Goal: Task Accomplishment & Management: Use online tool/utility

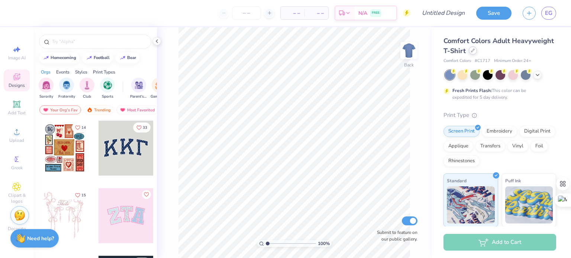
click at [474, 50] on icon at bounding box center [473, 51] width 4 height 4
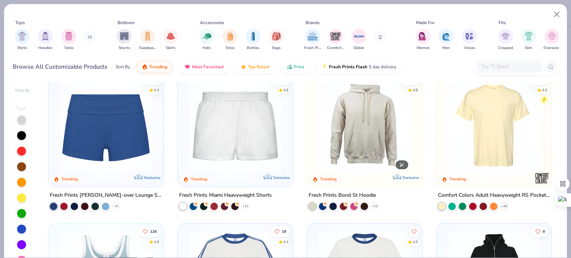
scroll to position [620, 0]
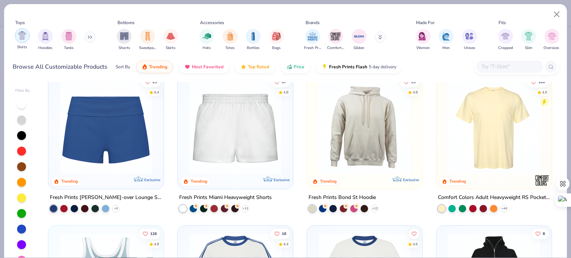
click at [25, 38] on img "filter for Shirts" at bounding box center [22, 35] width 9 height 9
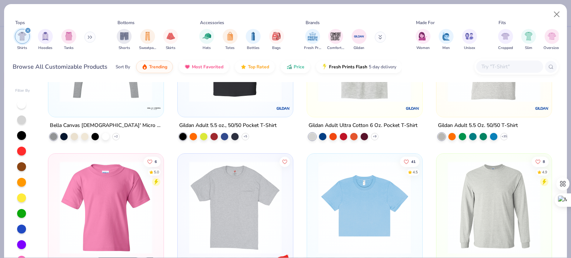
scroll to position [843, 0]
click at [344, 211] on img at bounding box center [364, 207] width 100 height 93
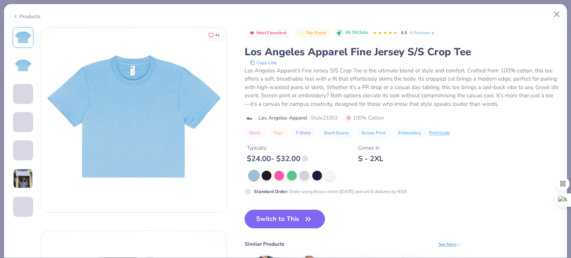
click at [269, 219] on button "Switch to This" at bounding box center [284, 219] width 81 height 19
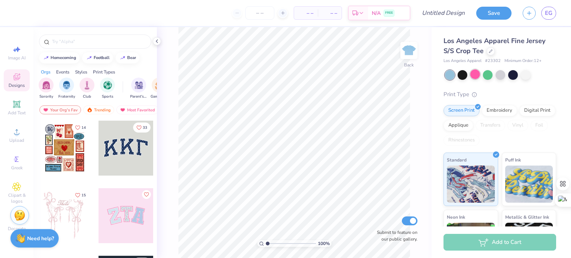
click at [472, 77] on div at bounding box center [475, 74] width 10 height 10
click at [492, 49] on div at bounding box center [490, 50] width 8 height 8
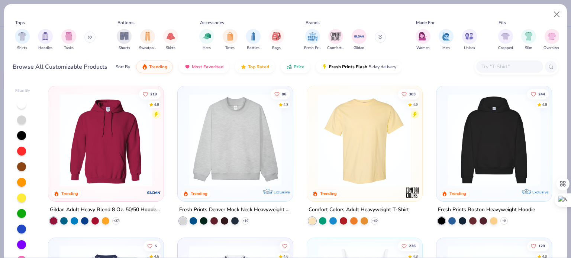
scroll to position [13, 0]
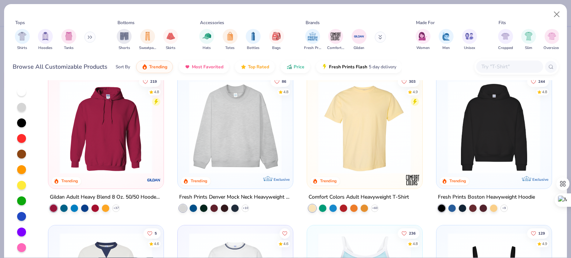
click at [23, 244] on div at bounding box center [21, 247] width 9 height 9
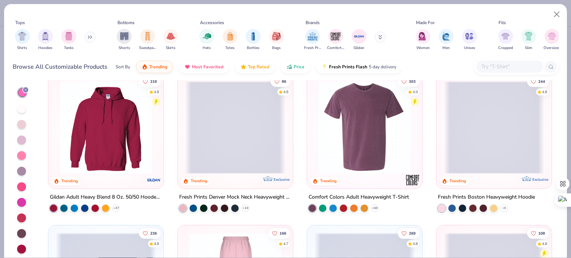
click at [23, 155] on div at bounding box center [21, 155] width 9 height 9
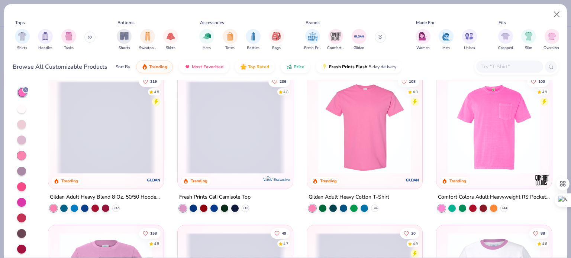
click at [20, 121] on div at bounding box center [21, 124] width 9 height 9
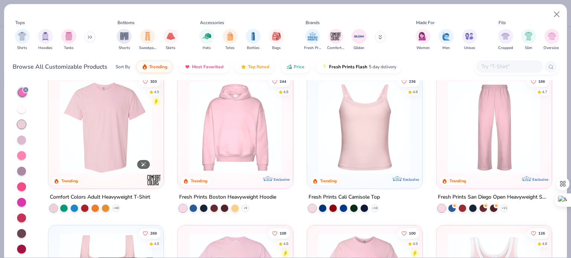
click at [98, 121] on img at bounding box center [106, 127] width 100 height 93
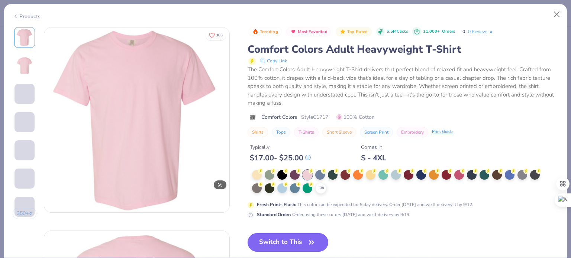
click at [276, 247] on button "Switch to This" at bounding box center [287, 242] width 81 height 19
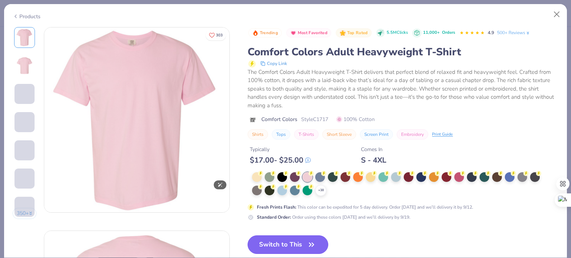
click at [269, 242] on button "Switch to This" at bounding box center [287, 244] width 81 height 19
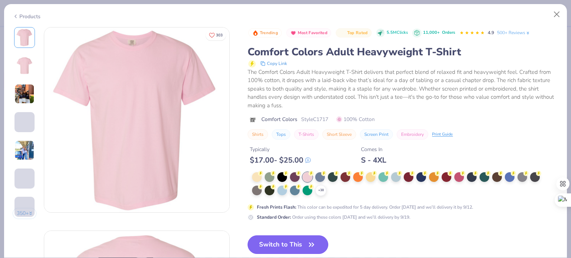
click at [292, 241] on button "Switch to This" at bounding box center [287, 244] width 81 height 19
click at [274, 242] on button "Switch to This" at bounding box center [287, 244] width 81 height 19
click at [306, 179] on div at bounding box center [307, 177] width 10 height 10
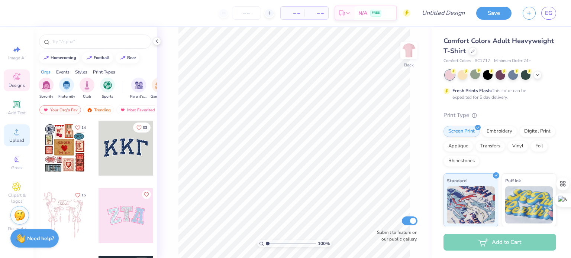
click at [16, 138] on span "Upload" at bounding box center [16, 140] width 15 height 6
click at [13, 137] on span "Upload" at bounding box center [16, 140] width 15 height 6
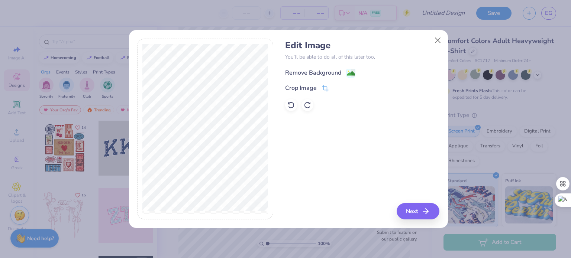
click at [354, 72] on image at bounding box center [351, 73] width 8 height 8
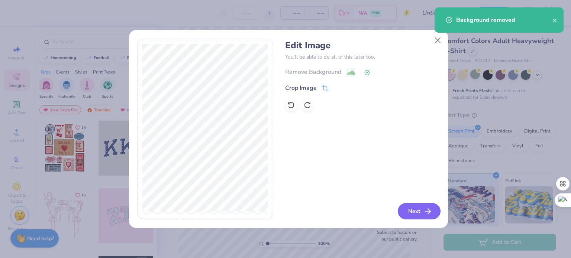
click at [414, 212] on button "Next" at bounding box center [418, 211] width 43 height 16
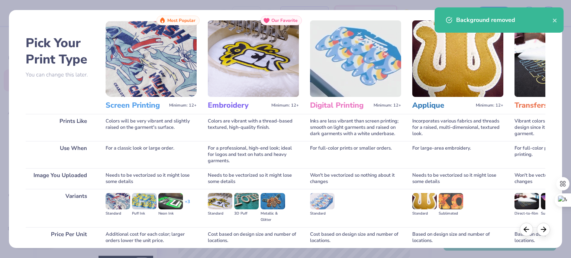
scroll to position [75, 0]
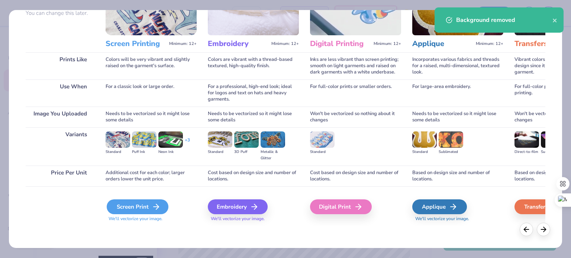
click at [148, 209] on div "Screen Print" at bounding box center [138, 206] width 62 height 15
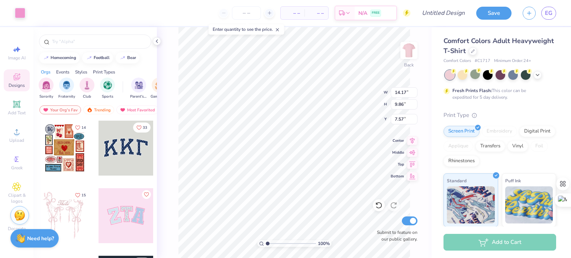
type input "3.00"
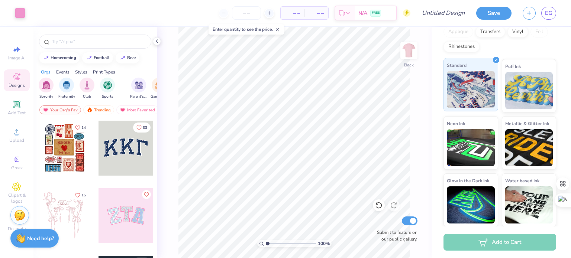
scroll to position [0, 0]
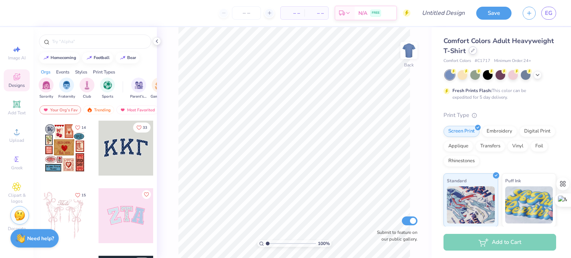
click at [474, 52] on icon at bounding box center [473, 51] width 4 height 4
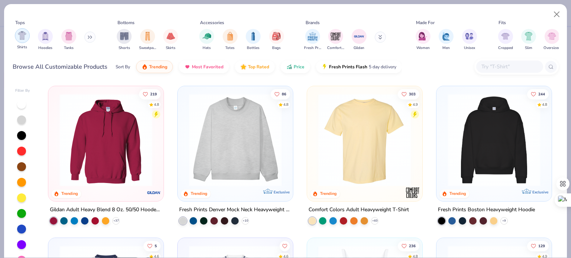
click at [17, 36] on div "filter for Shirts" at bounding box center [22, 35] width 15 height 15
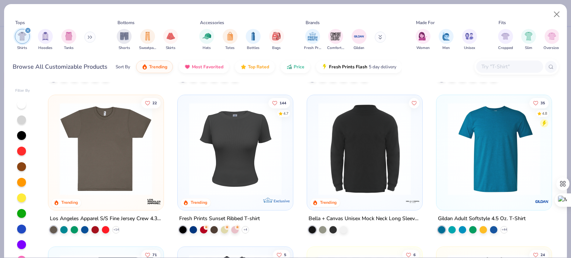
scroll to position [606, 0]
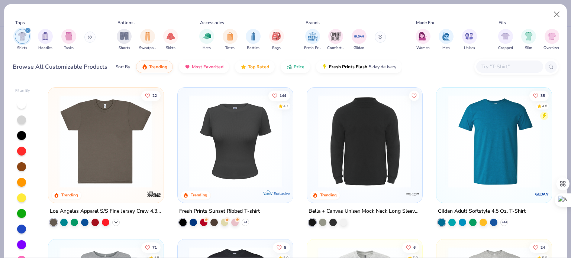
click at [114, 220] on icon at bounding box center [116, 223] width 6 height 6
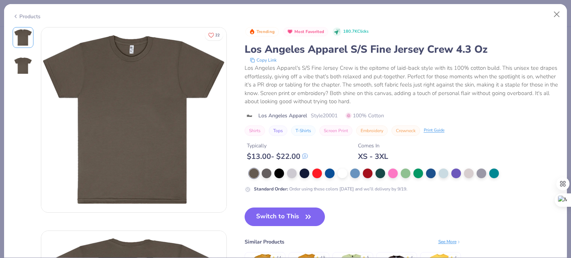
click at [386, 171] on div at bounding box center [395, 174] width 293 height 10
click at [392, 173] on div at bounding box center [393, 173] width 10 height 10
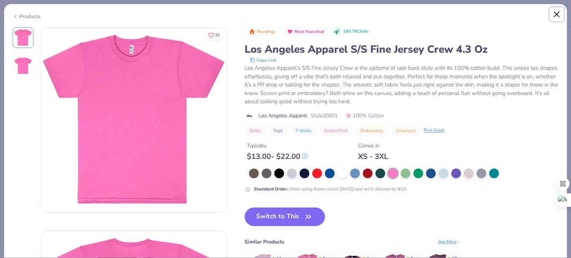
click at [556, 14] on button "Close" at bounding box center [556, 14] width 14 height 14
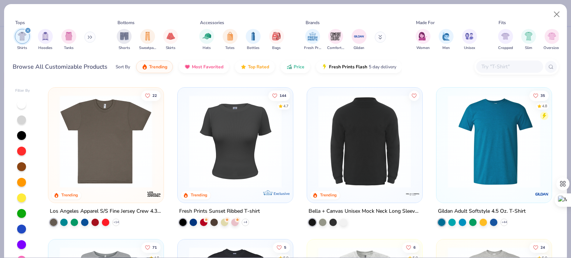
scroll to position [13, 0]
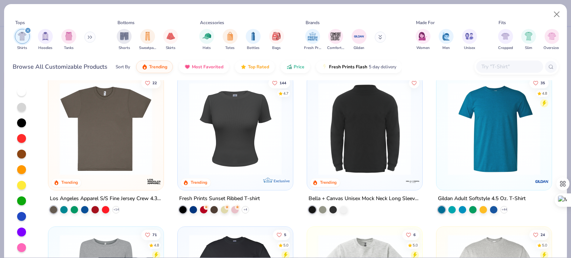
click at [21, 244] on div at bounding box center [21, 247] width 9 height 9
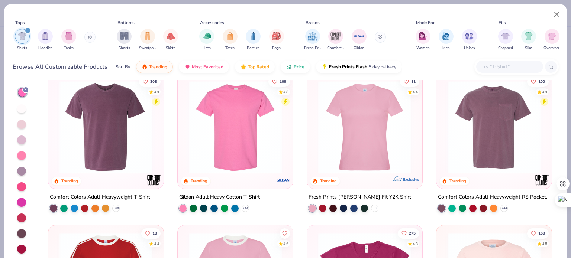
click at [21, 125] on div at bounding box center [21, 124] width 9 height 9
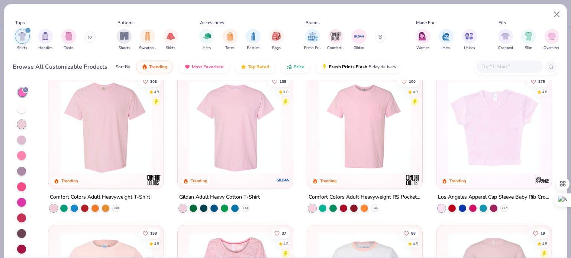
click at [21, 136] on div at bounding box center [21, 140] width 9 height 9
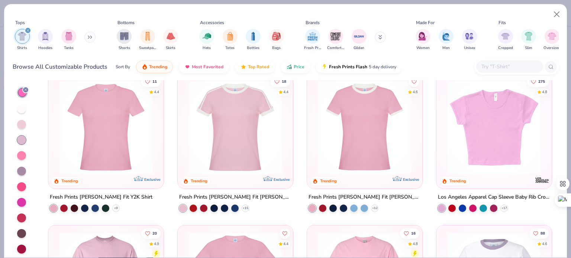
click at [23, 122] on div at bounding box center [21, 124] width 9 height 9
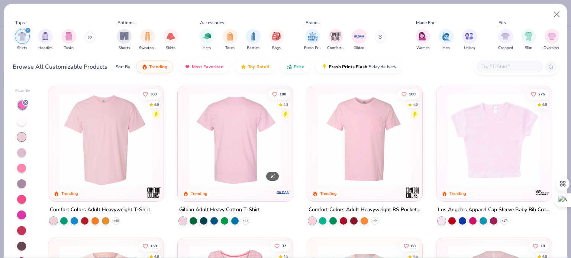
click at [253, 156] on div at bounding box center [235, 140] width 300 height 93
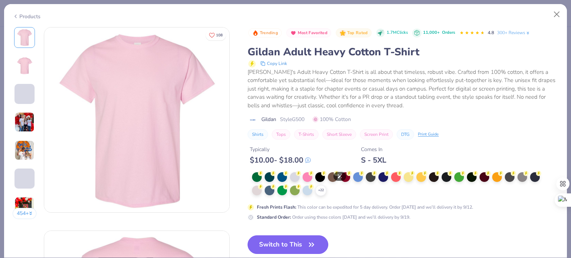
click at [287, 242] on button "Switch to This" at bounding box center [287, 244] width 81 height 19
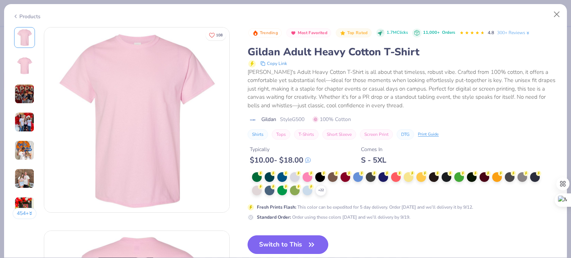
click at [274, 242] on button "Switch to This" at bounding box center [287, 244] width 81 height 19
click at [295, 243] on button "Switch to This" at bounding box center [287, 244] width 81 height 19
click at [319, 244] on button "Switch to This" at bounding box center [287, 244] width 81 height 19
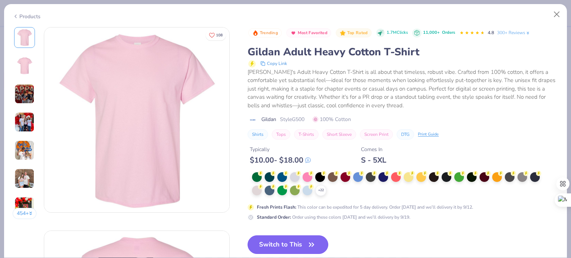
click at [302, 237] on button "Switch to This" at bounding box center [287, 244] width 81 height 19
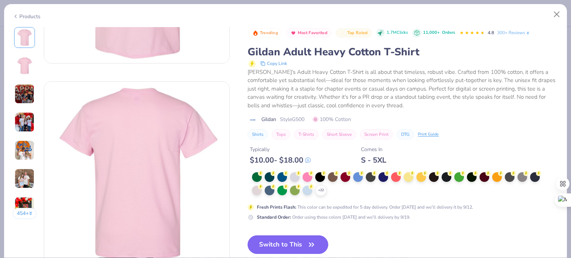
scroll to position [161, 0]
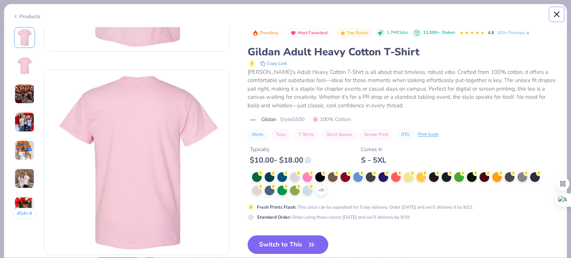
click at [554, 12] on button "Close" at bounding box center [556, 14] width 14 height 14
click at [556, 13] on button "Close" at bounding box center [556, 14] width 14 height 14
click at [549, 7] on button "Close" at bounding box center [556, 14] width 14 height 14
click at [305, 245] on button "Switch to This" at bounding box center [287, 244] width 81 height 19
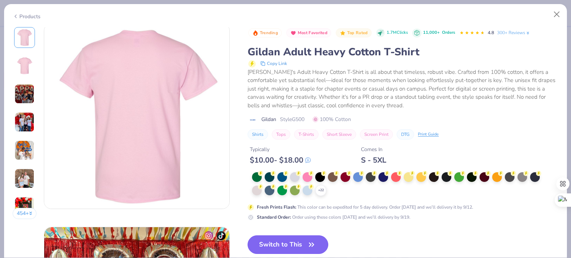
drag, startPoint x: 298, startPoint y: 238, endPoint x: 293, endPoint y: 246, distance: 9.2
click at [293, 246] on button "Switch to This" at bounding box center [287, 244] width 81 height 19
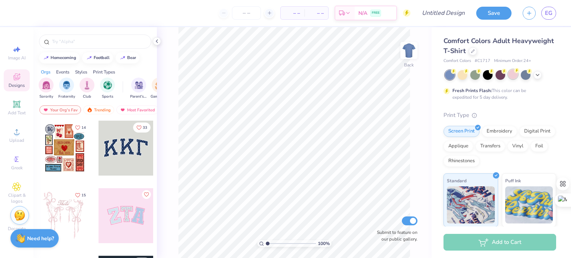
click at [513, 77] on div at bounding box center [513, 74] width 10 height 10
click at [25, 135] on div "Upload" at bounding box center [17, 135] width 26 height 22
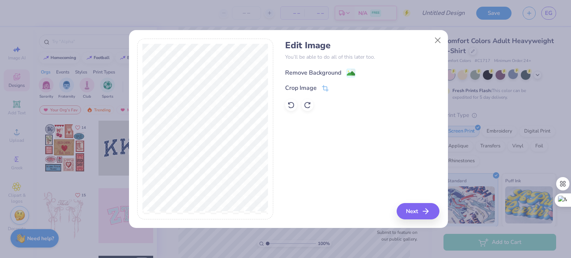
click at [347, 74] on image at bounding box center [351, 73] width 8 height 8
click at [402, 209] on button "Next" at bounding box center [418, 211] width 43 height 16
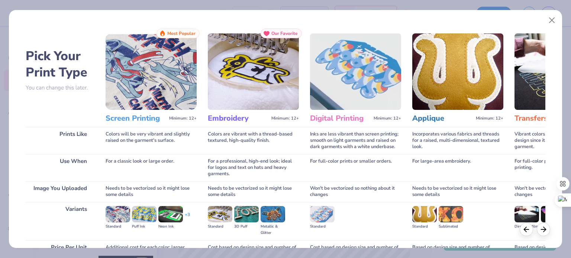
scroll to position [75, 0]
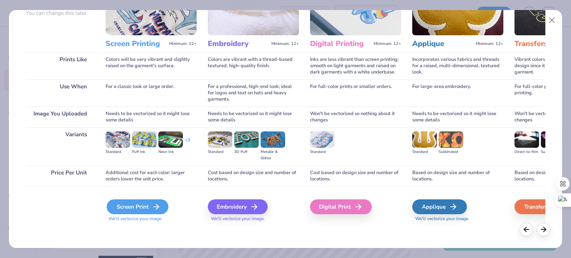
click at [140, 209] on div "Screen Print" at bounding box center [138, 206] width 62 height 15
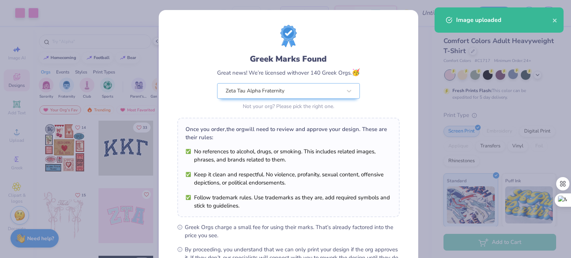
click at [281, 124] on body "Art colors – – Per Item – – Total Est. Delivery N/A FREE Design Title Save EG I…" at bounding box center [285, 129] width 571 height 258
type input "3.00"
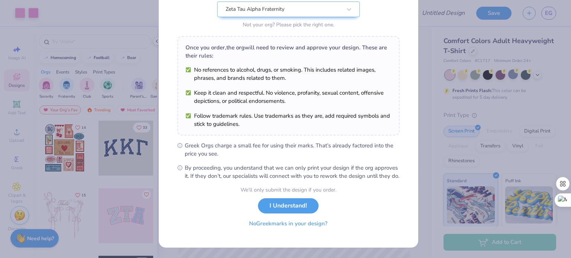
click at [294, 228] on button "No Greek marks in your design?" at bounding box center [288, 223] width 91 height 15
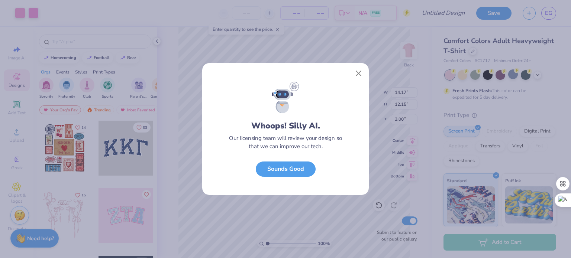
scroll to position [0, 0]
click at [296, 169] on button "Sounds Good" at bounding box center [286, 167] width 60 height 15
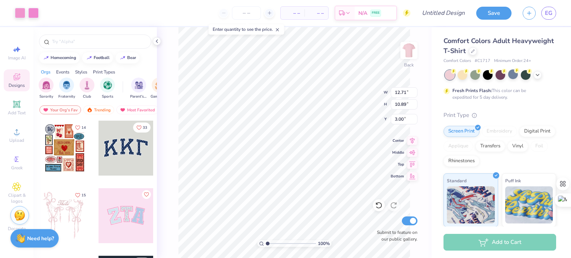
type input "12.71"
type input "10.89"
click at [405, 56] on img at bounding box center [409, 51] width 30 height 30
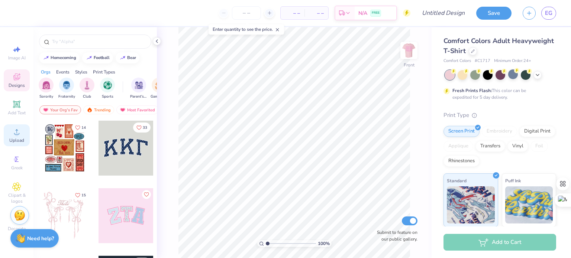
click at [22, 141] on span "Upload" at bounding box center [16, 140] width 15 height 6
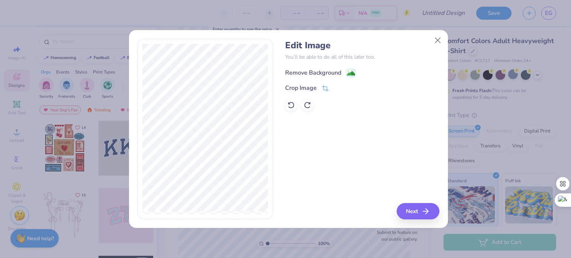
click at [352, 75] on image at bounding box center [351, 73] width 8 height 8
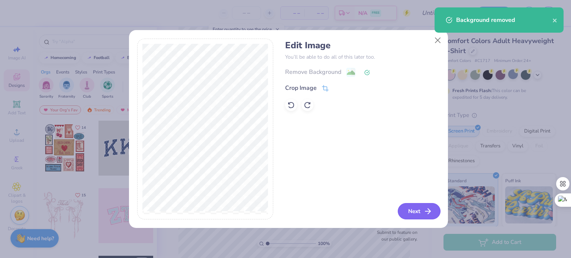
click at [409, 209] on button "Next" at bounding box center [418, 211] width 43 height 16
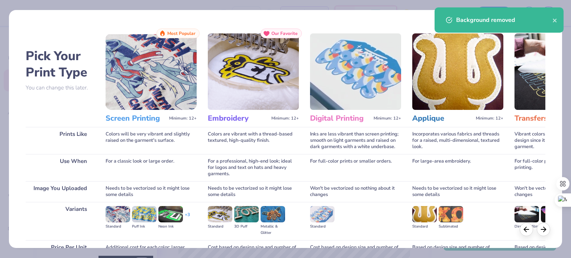
scroll to position [75, 0]
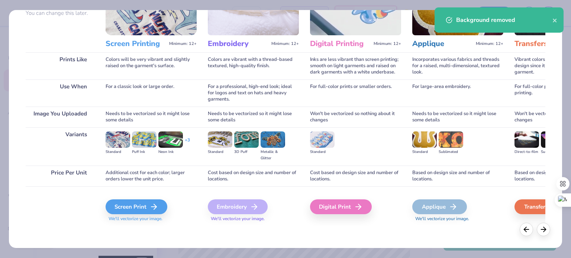
click at [146, 198] on div "Screen Print We'll vectorize your image." at bounding box center [150, 206] width 91 height 40
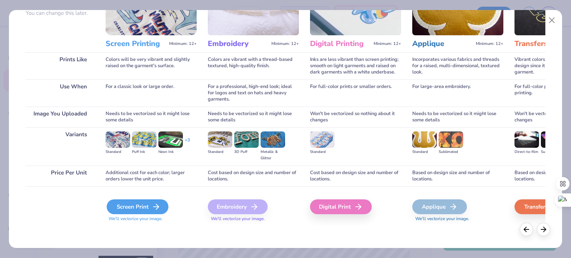
click at [144, 200] on div "Screen Print" at bounding box center [138, 206] width 62 height 15
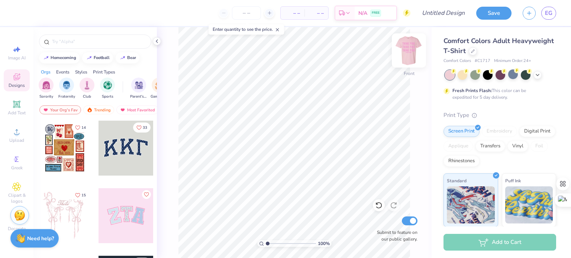
click at [411, 52] on img at bounding box center [409, 51] width 30 height 30
click at [18, 133] on circle at bounding box center [16, 134] width 4 height 4
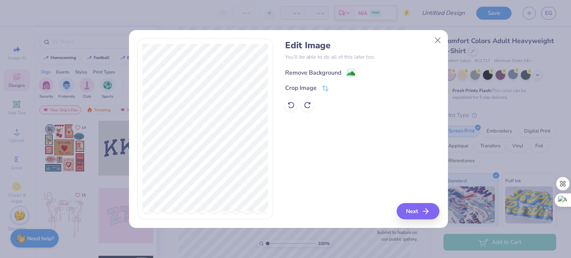
click at [351, 72] on image at bounding box center [351, 73] width 8 height 8
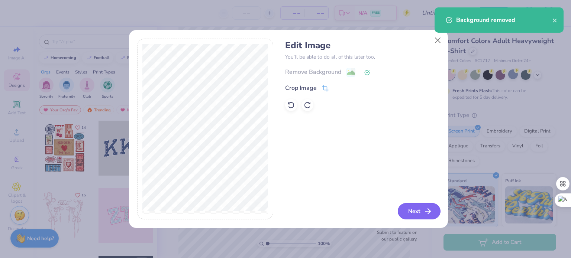
click at [410, 209] on button "Next" at bounding box center [418, 211] width 43 height 16
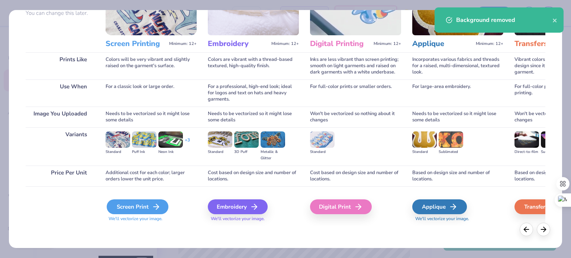
click at [139, 209] on div "Screen Print" at bounding box center [138, 206] width 62 height 15
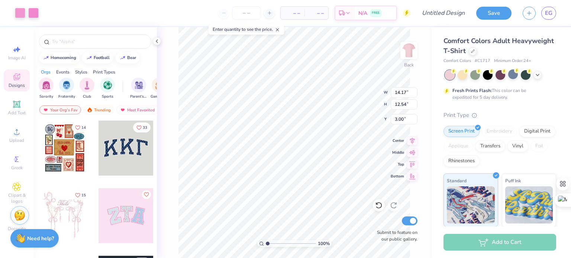
type input "3.00"
type input "12.32"
type input "10.89"
type input "3.55"
click at [477, 51] on div at bounding box center [472, 50] width 8 height 8
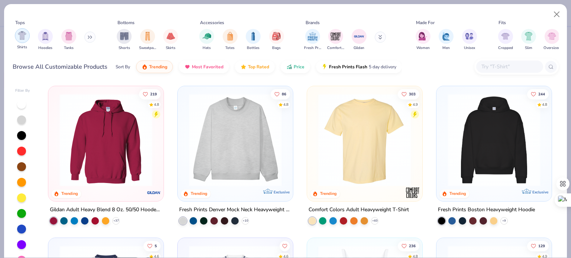
click at [21, 38] on img "filter for Shirts" at bounding box center [22, 35] width 9 height 9
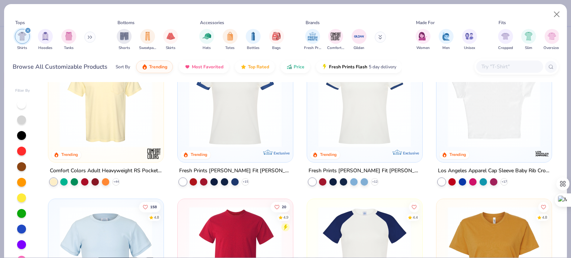
scroll to position [191, 0]
click at [492, 142] on img at bounding box center [493, 101] width 100 height 93
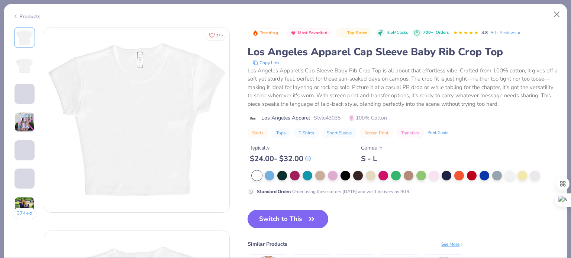
click at [308, 220] on icon "button" at bounding box center [311, 219] width 10 height 10
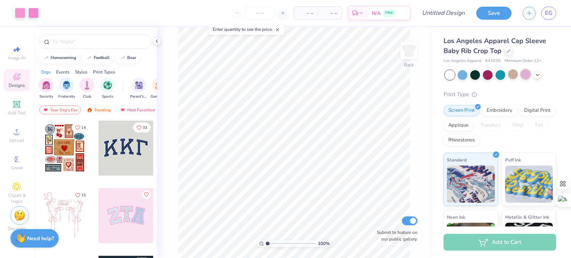
click at [522, 77] on div at bounding box center [525, 74] width 10 height 10
click at [537, 76] on icon at bounding box center [537, 74] width 6 height 6
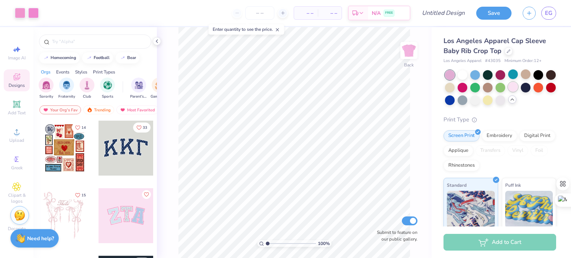
click at [517, 90] on div at bounding box center [513, 87] width 10 height 10
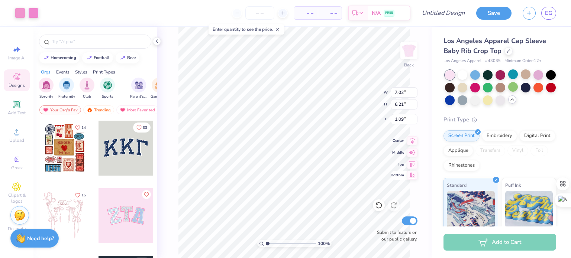
type input "2.19"
click at [412, 102] on input "6.21" at bounding box center [403, 104] width 27 height 10
click at [414, 102] on input "6.21" at bounding box center [403, 104] width 27 height 10
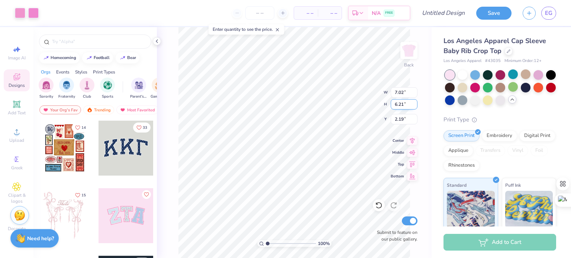
click at [414, 102] on input "6.21" at bounding box center [403, 104] width 27 height 10
click at [415, 91] on input "7.02" at bounding box center [403, 92] width 27 height 10
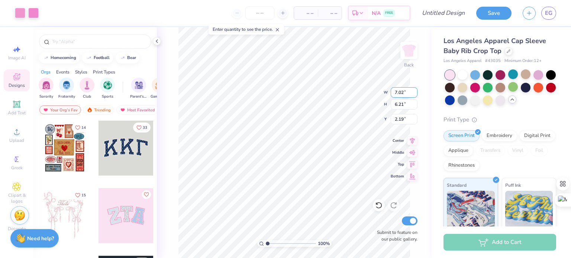
click at [415, 91] on input "7.02" at bounding box center [403, 92] width 27 height 10
click at [508, 52] on icon at bounding box center [508, 51] width 4 height 4
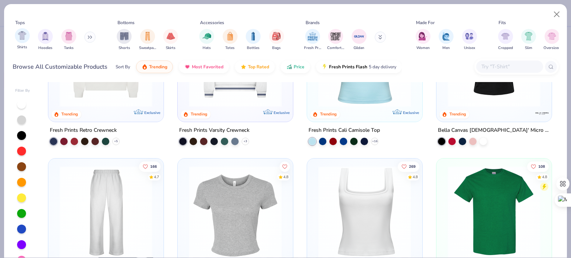
scroll to position [232, 0]
click at [14, 26] on div "Shirts Hoodies Tanks" at bounding box center [55, 39] width 85 height 27
click at [18, 35] on img "filter for Shirts" at bounding box center [22, 35] width 9 height 9
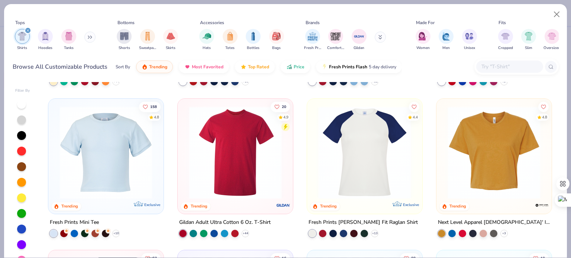
scroll to position [291, 0]
click at [108, 160] on img at bounding box center [106, 152] width 100 height 93
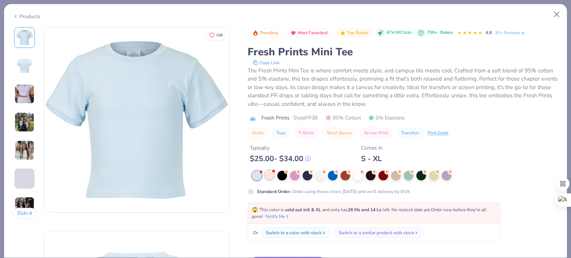
click at [273, 174] on div at bounding box center [269, 175] width 10 height 10
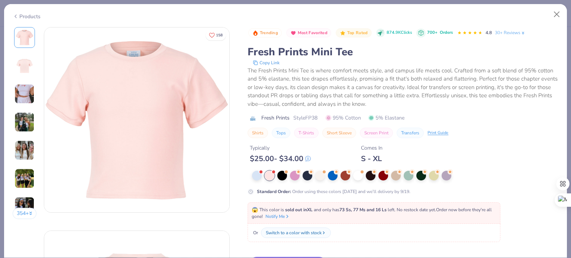
click at [29, 18] on div "Products" at bounding box center [27, 17] width 28 height 8
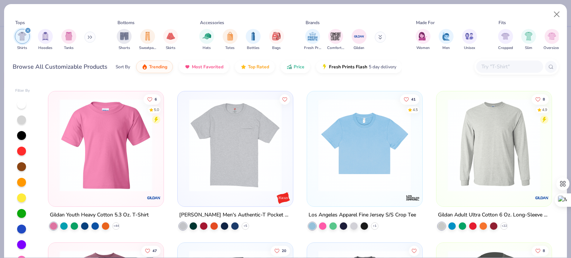
scroll to position [925, 0]
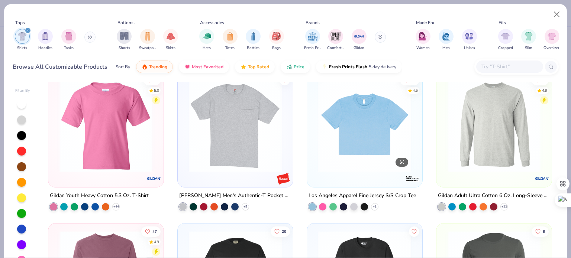
click at [387, 139] on img at bounding box center [364, 125] width 100 height 93
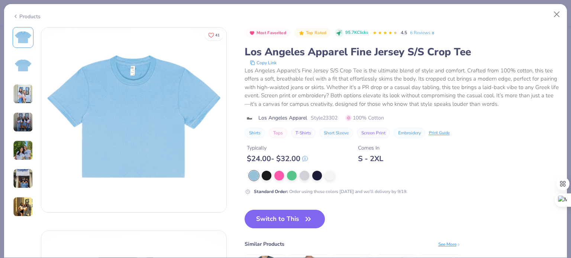
click at [24, 17] on div "Products" at bounding box center [27, 17] width 28 height 8
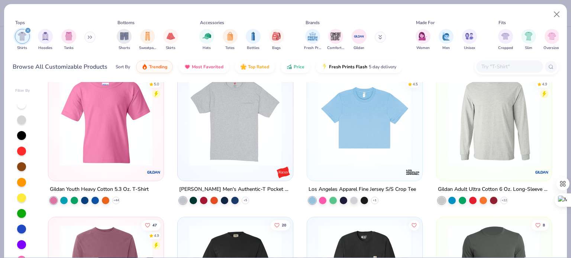
scroll to position [933, 0]
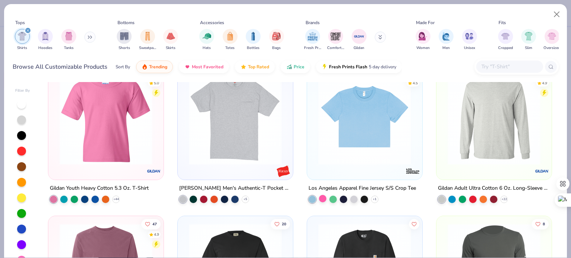
click at [319, 198] on div at bounding box center [322, 198] width 7 height 7
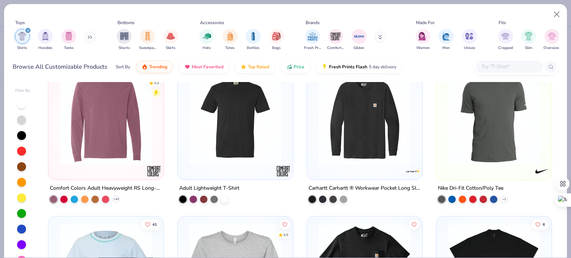
scroll to position [13, 0]
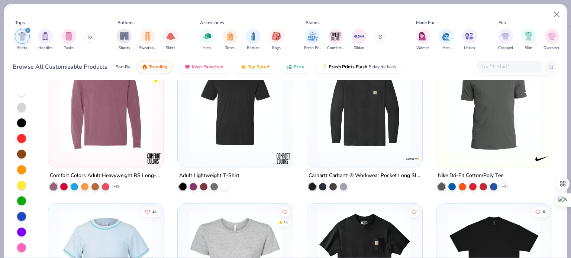
click at [18, 251] on div "Filter By" at bounding box center [22, 167] width 15 height 185
click at [19, 248] on div at bounding box center [21, 247] width 9 height 9
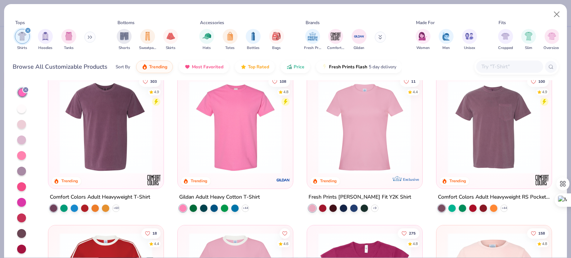
click at [22, 124] on div at bounding box center [21, 124] width 9 height 9
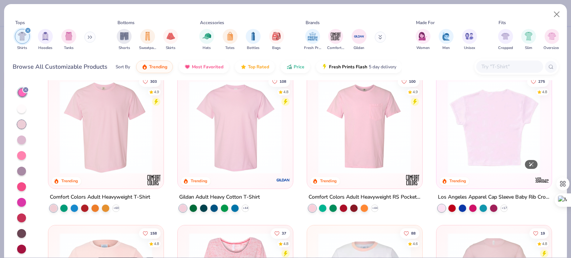
click at [495, 130] on div at bounding box center [493, 127] width 300 height 93
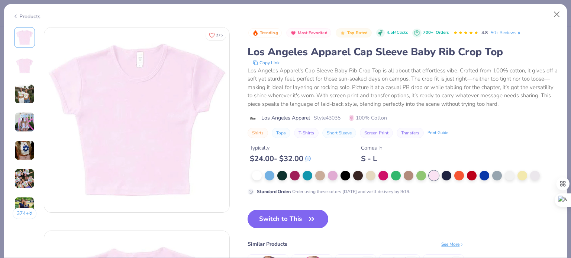
click at [279, 222] on button "Switch to This" at bounding box center [287, 219] width 81 height 19
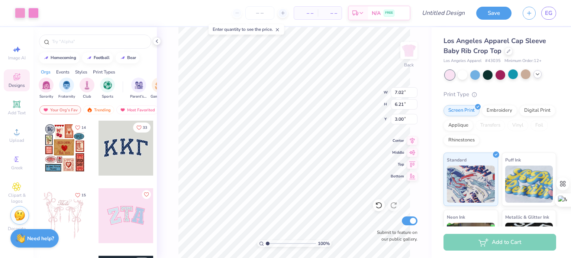
type input "3.00"
click at [157, 43] on icon at bounding box center [157, 41] width 6 height 6
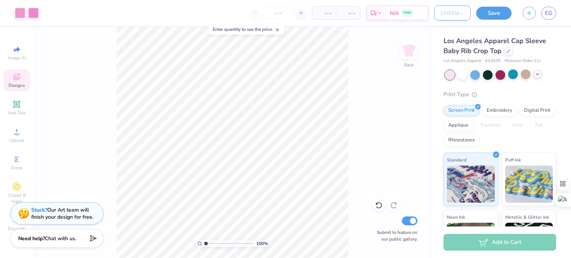
click at [450, 10] on input "Design Title" at bounding box center [452, 13] width 36 height 15
type input "[PERSON_NAME] design 1"
click at [506, 15] on button "Save" at bounding box center [493, 12] width 35 height 13
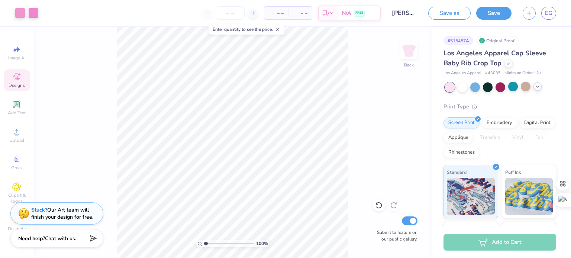
click at [539, 88] on icon at bounding box center [537, 87] width 6 height 6
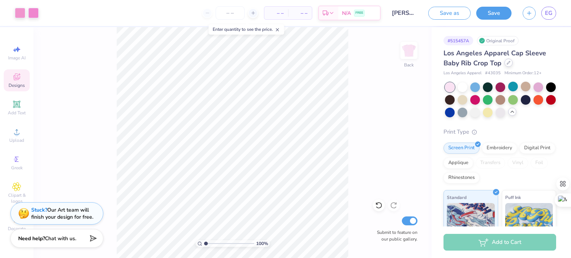
click at [508, 63] on icon at bounding box center [508, 63] width 4 height 4
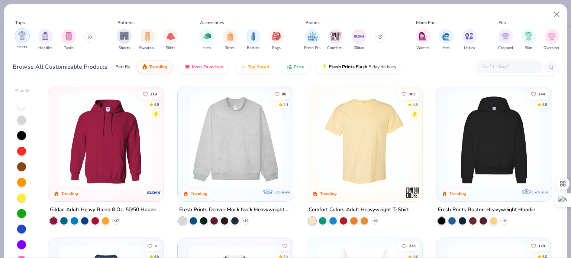
click at [20, 36] on img "filter for Shirts" at bounding box center [22, 35] width 9 height 9
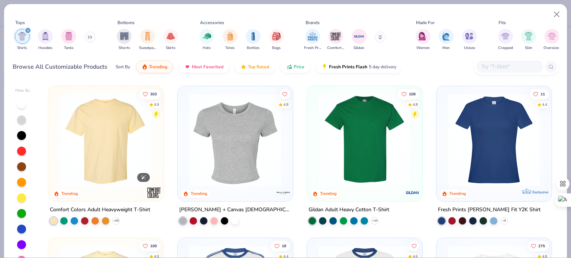
click at [90, 139] on img at bounding box center [106, 140] width 100 height 93
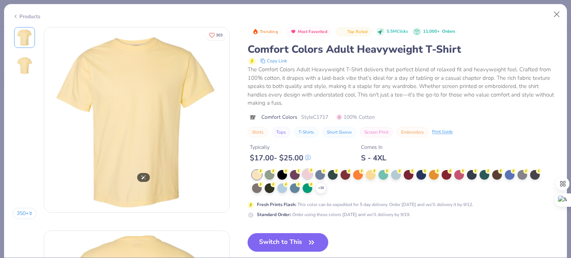
click at [309, 173] on div at bounding box center [307, 174] width 10 height 10
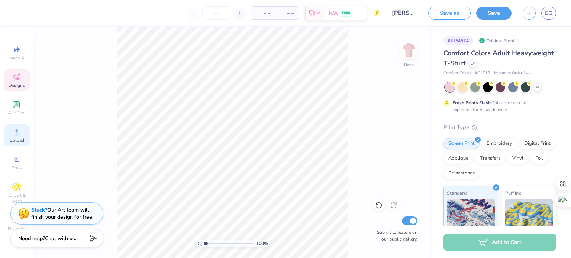
click at [14, 140] on span "Upload" at bounding box center [16, 140] width 15 height 6
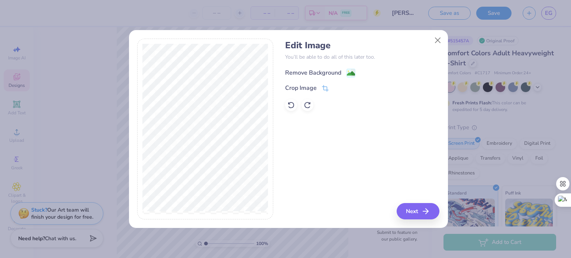
click at [348, 71] on circle at bounding box center [347, 71] width 1 height 1
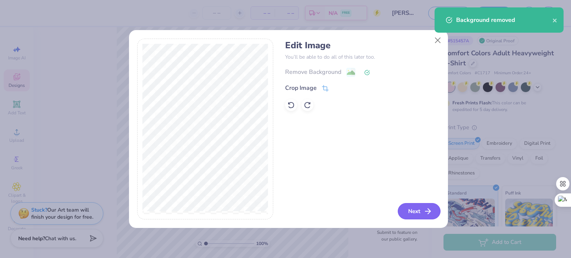
click at [421, 214] on button "Next" at bounding box center [418, 211] width 43 height 16
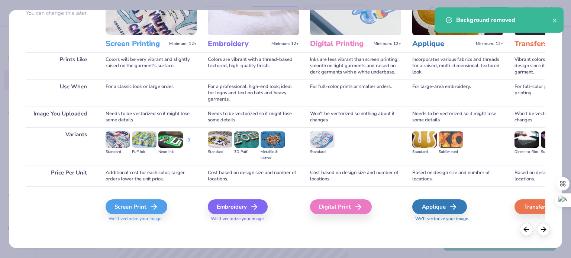
scroll to position [74, 0]
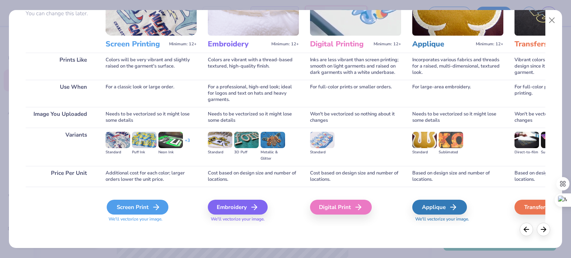
click at [133, 207] on div "Screen Print" at bounding box center [138, 207] width 62 height 15
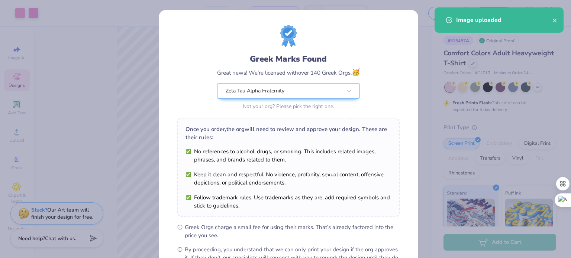
scroll to position [89, 0]
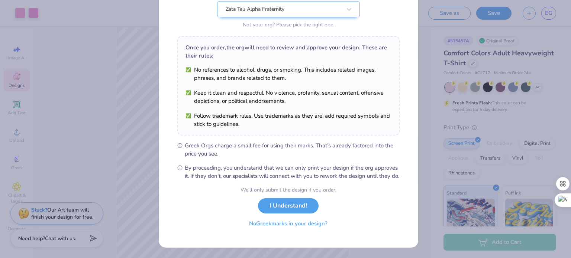
click at [269, 225] on button "No Greek marks in your design?" at bounding box center [288, 223] width 91 height 15
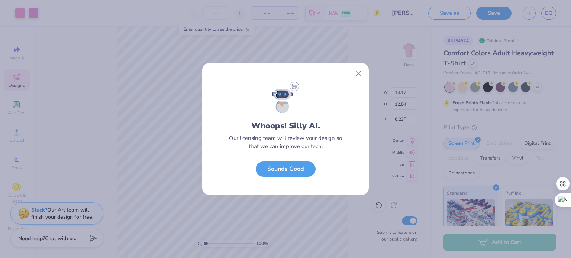
scroll to position [0, 0]
click at [270, 170] on button "Sounds Good" at bounding box center [286, 167] width 60 height 15
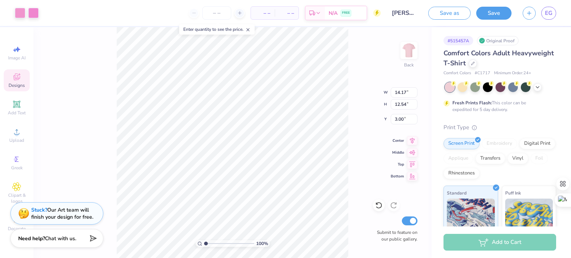
type input "3.00"
type input "12.86"
type input "11.37"
type input "13.09"
type input "11.58"
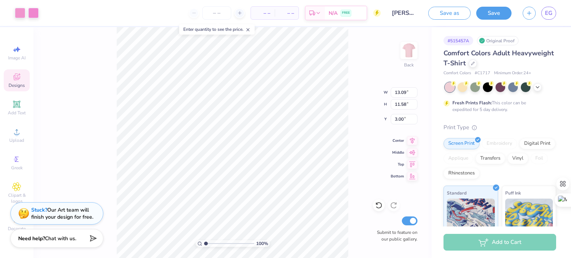
type input "3.31"
click at [498, 11] on button "Save" at bounding box center [493, 12] width 35 height 13
click at [485, 13] on button "Save" at bounding box center [493, 12] width 35 height 13
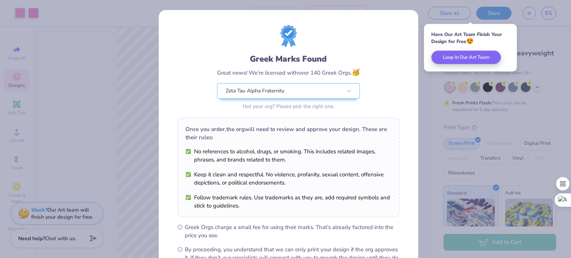
scroll to position [89, 0]
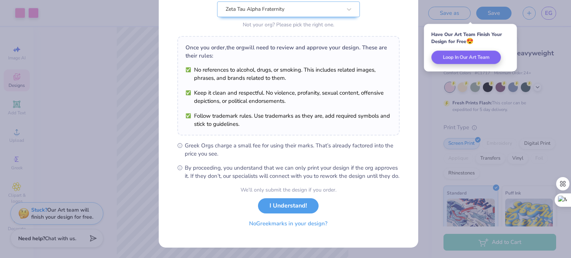
click at [280, 226] on button "No Greek marks in your design?" at bounding box center [288, 223] width 91 height 15
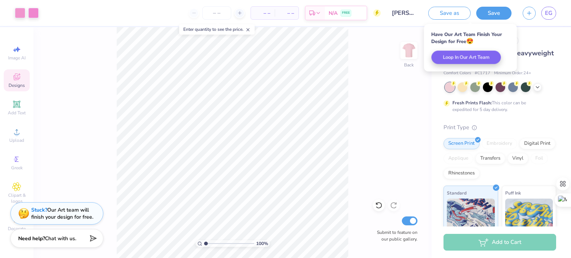
scroll to position [0, 0]
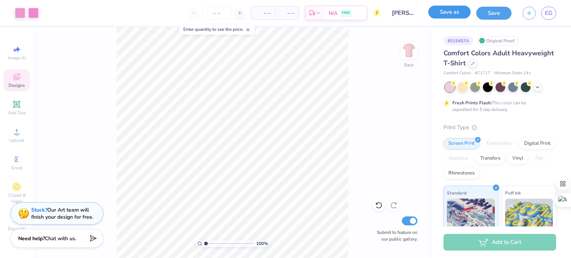
click at [440, 14] on button "Save as" at bounding box center [449, 12] width 42 height 13
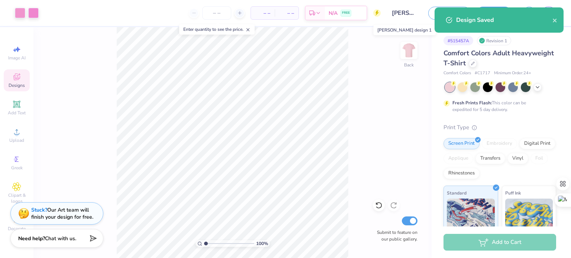
click at [400, 14] on input "[PERSON_NAME] design 1" at bounding box center [404, 13] width 36 height 15
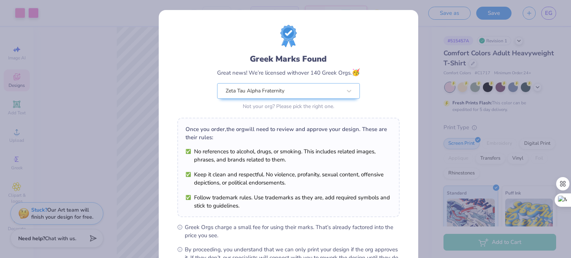
scroll to position [89, 0]
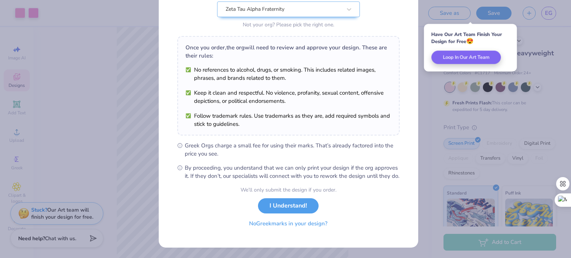
click at [281, 222] on button "No Greek marks in your design?" at bounding box center [288, 223] width 91 height 15
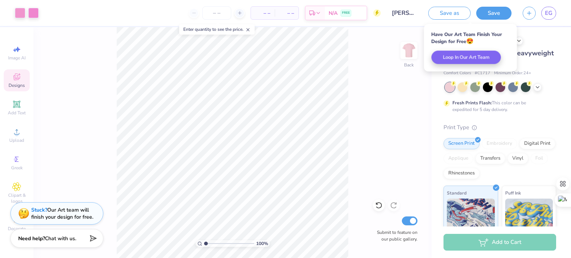
scroll to position [0, 0]
click at [420, 9] on input "[PERSON_NAME] design 1" at bounding box center [404, 13] width 36 height 15
click at [415, 12] on input "[PERSON_NAME] design 1" at bounding box center [404, 13] width 36 height 15
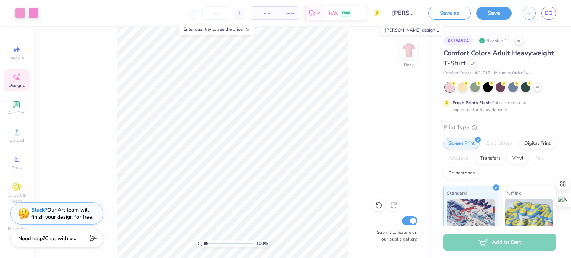
click at [415, 13] on input "[PERSON_NAME] design 1" at bounding box center [404, 13] width 36 height 15
